Goal: Information Seeking & Learning: Learn about a topic

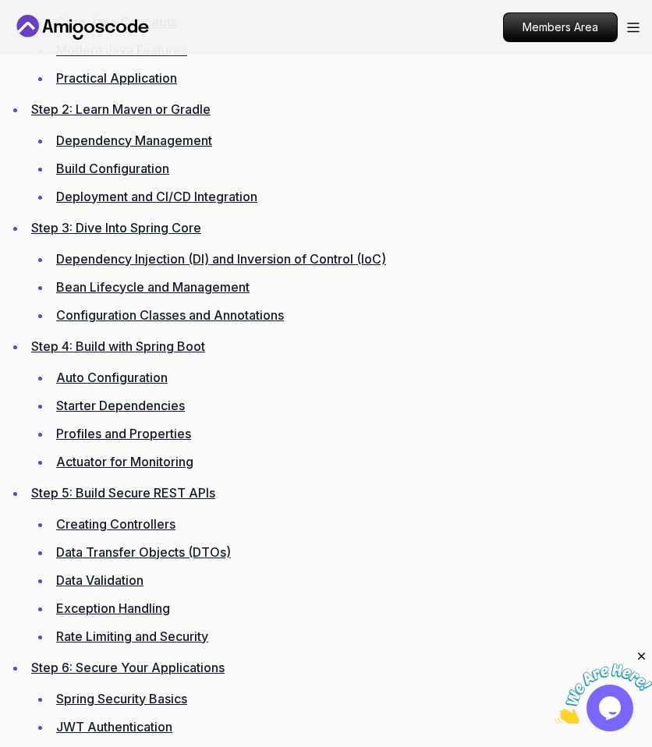
click at [101, 488] on link "Step 5: Build Secure REST APIs" at bounding box center [123, 493] width 184 height 16
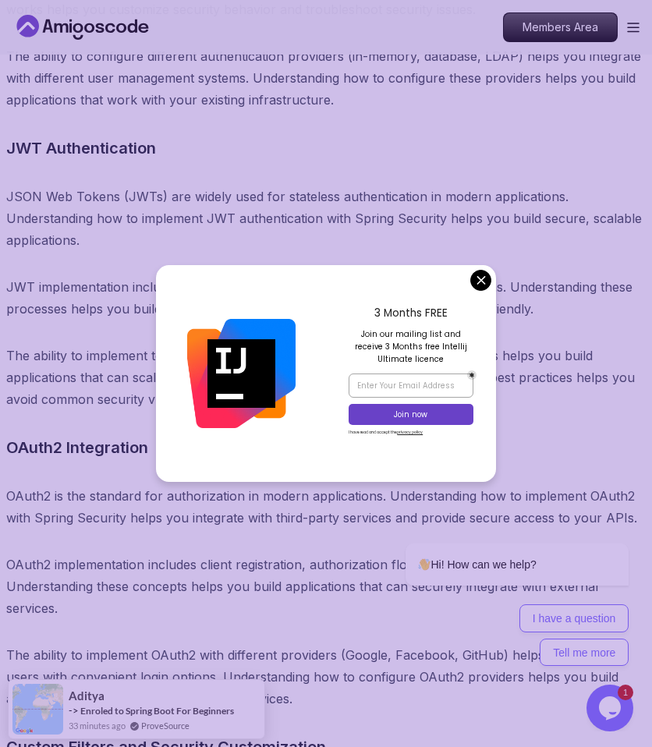
scroll to position [12523, 0]
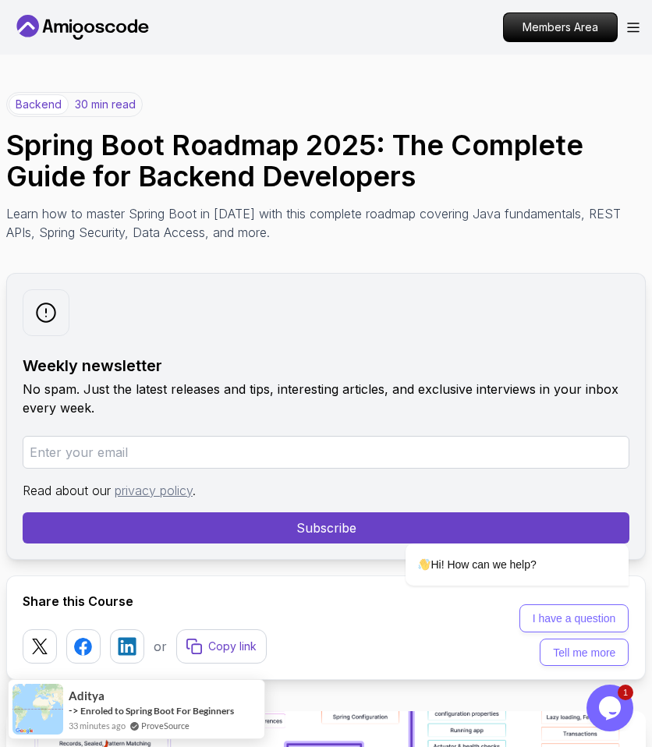
scroll to position [2953, 0]
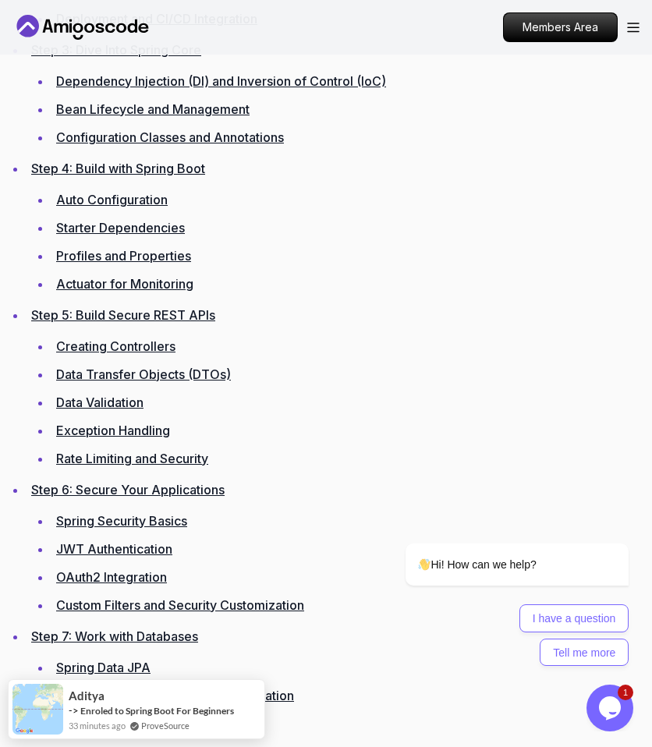
click at [477, 282] on li "Actuator for Monitoring" at bounding box center [348, 284] width 594 height 22
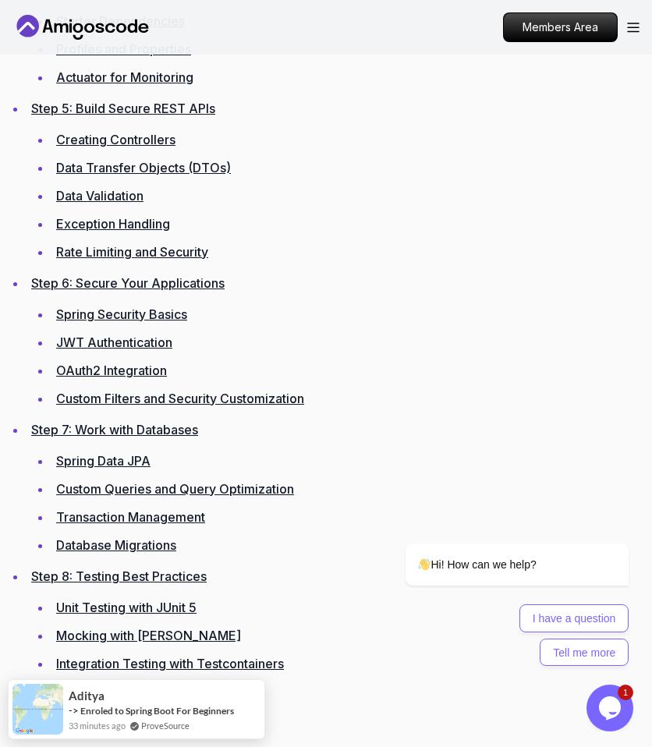
scroll to position [3161, 0]
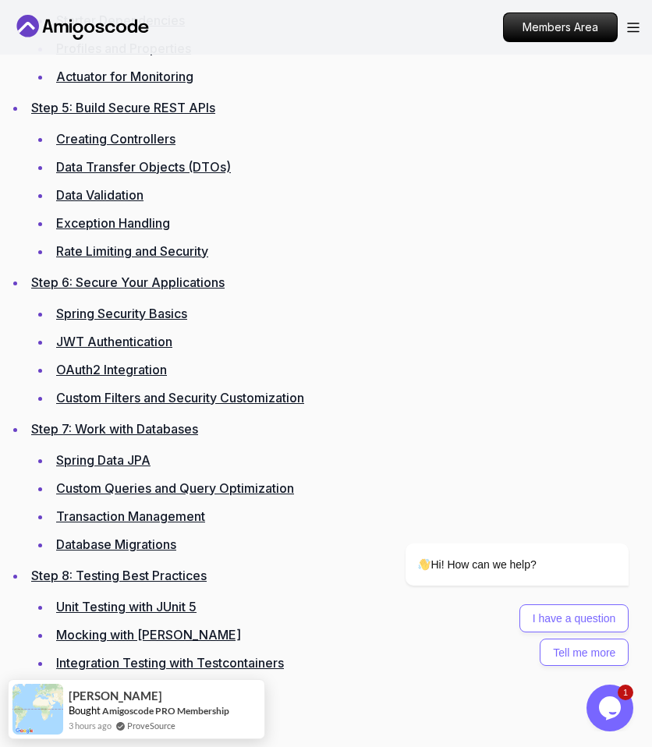
click at [78, 459] on link "Spring Data JPA" at bounding box center [103, 460] width 94 height 16
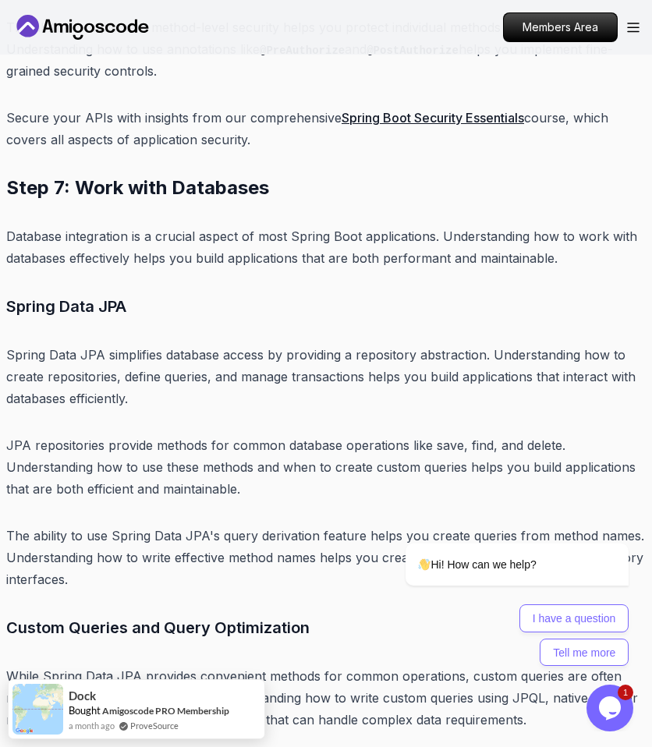
scroll to position [13363, 0]
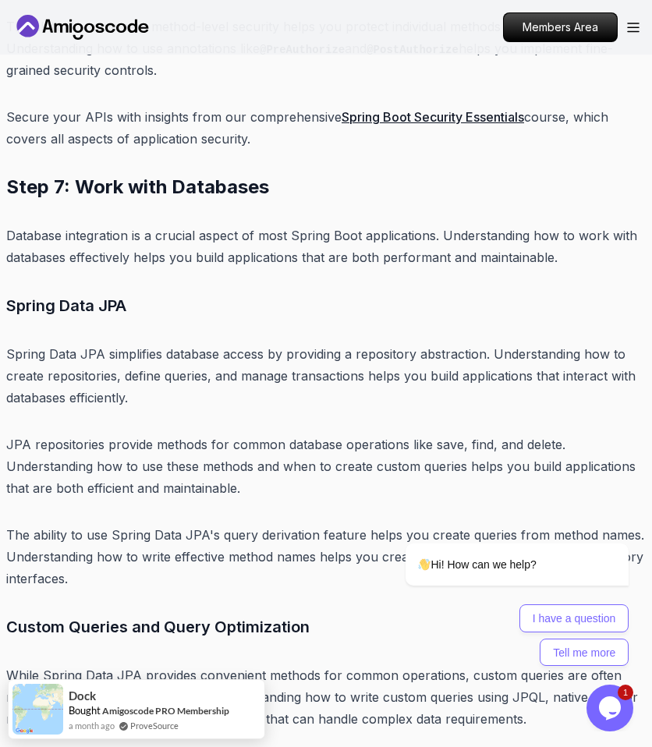
click at [166, 343] on p "Spring Data JPA simplifies database access by providing a repository abstractio…" at bounding box center [326, 376] width 640 height 66
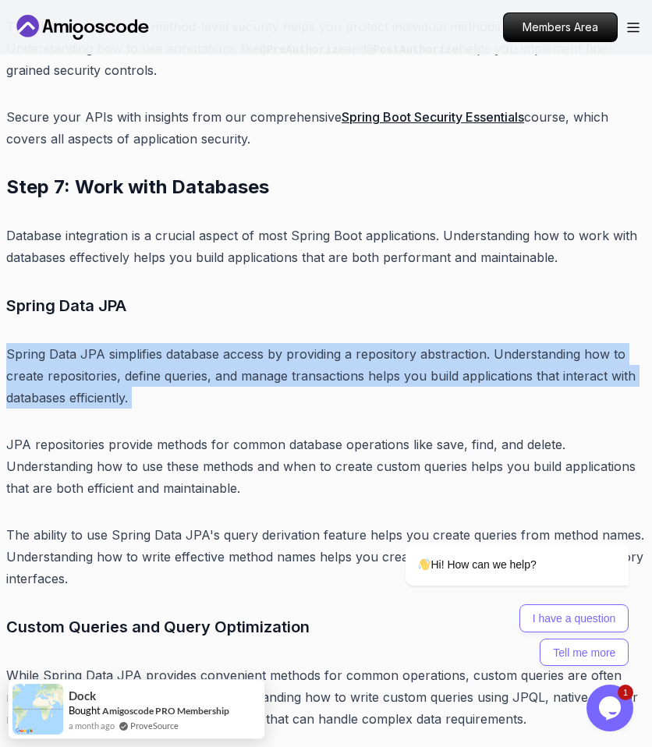
click at [166, 343] on p "Spring Data JPA simplifies database access by providing a repository abstractio…" at bounding box center [326, 376] width 640 height 66
click at [168, 343] on p "Spring Data JPA simplifies database access by providing a repository abstractio…" at bounding box center [326, 376] width 640 height 66
